Goal: Check status: Check status

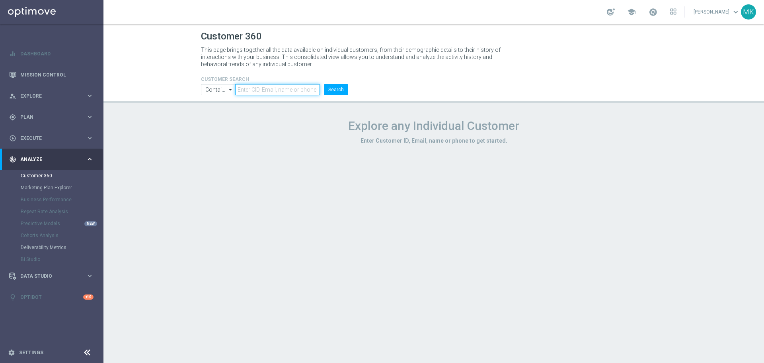
click at [288, 85] on input "text" at bounding box center [277, 89] width 85 height 11
paste input "3062653"
type input "3062653"
click at [340, 92] on button "Search" at bounding box center [336, 89] width 24 height 11
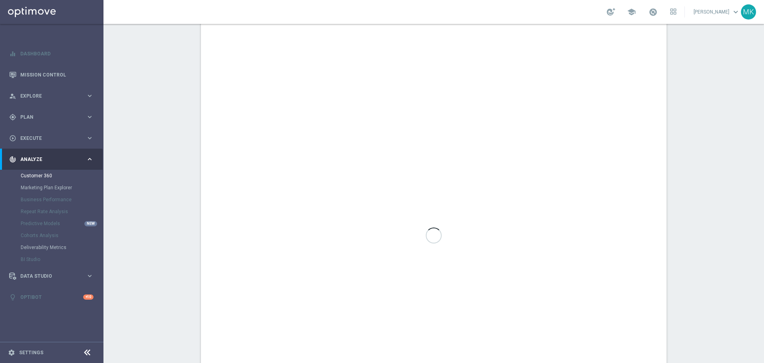
scroll to position [384, 0]
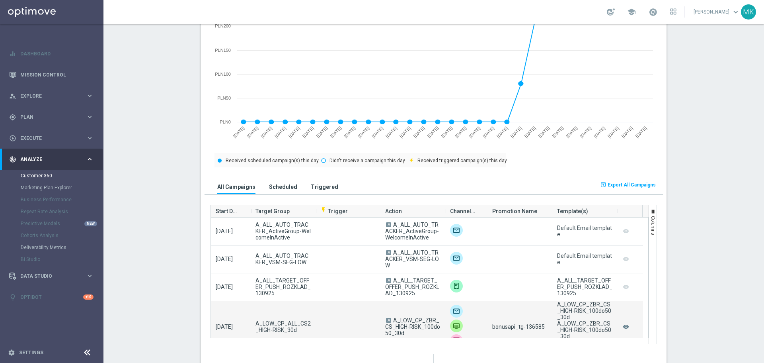
drag, startPoint x: 412, startPoint y: 334, endPoint x: 391, endPoint y: 321, distance: 24.1
click at [391, 321] on span "A A_LOW_CP_ZBR_CS_HIGH-RISK_100do50_30d" at bounding box center [412, 326] width 55 height 19
copy span "A_LOW_CP_ZBR_CS_HIGH-RISK_100do50_30d"
